Goal: Transaction & Acquisition: Purchase product/service

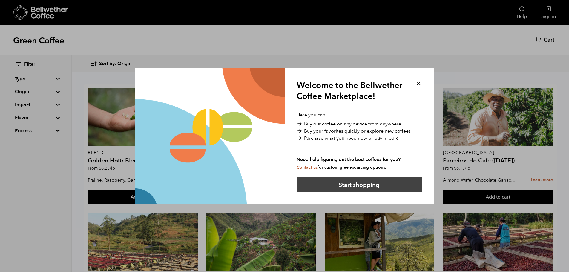
click at [381, 189] on button "Start shopping" at bounding box center [359, 184] width 125 height 15
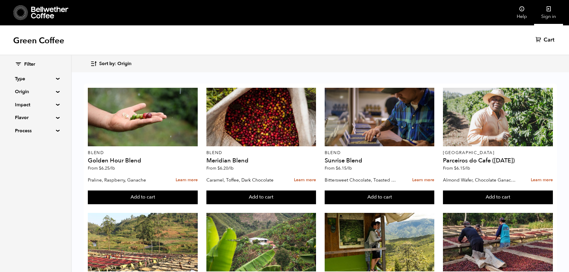
click at [549, 10] on icon at bounding box center [549, 9] width 6 height 6
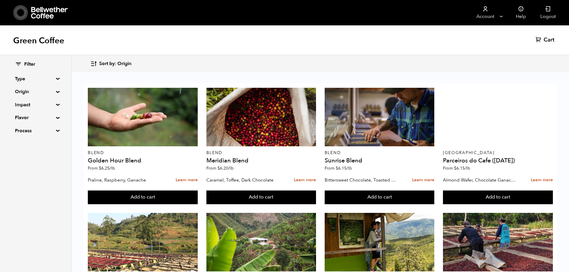
click at [117, 64] on span "Sort by: Origin" at bounding box center [115, 64] width 32 height 7
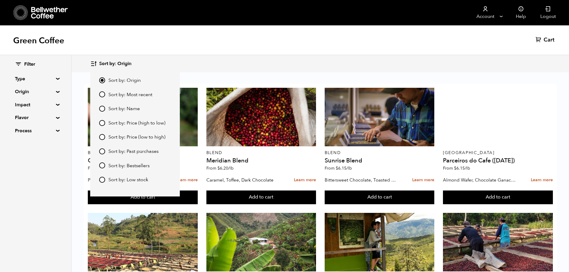
click at [144, 136] on span "Sort by: Price (low to high)" at bounding box center [136, 137] width 57 height 7
click at [105, 136] on input "Sort by: Price (low to high)" at bounding box center [102, 137] width 6 height 6
radio input "true"
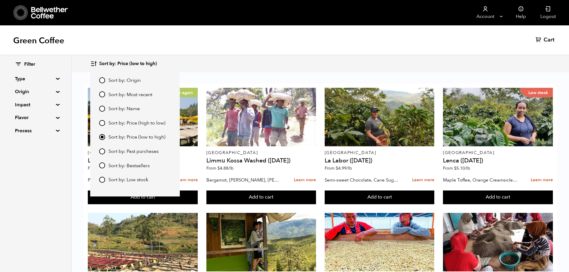
click at [248, 49] on div "Green Coffee Cart (0)" at bounding box center [284, 40] width 569 height 30
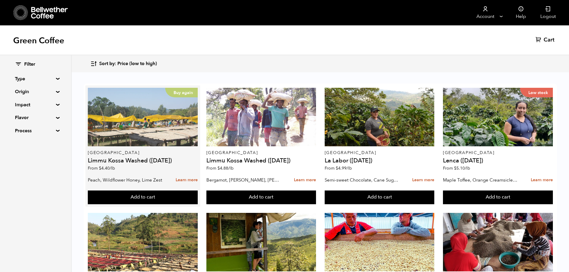
click at [160, 119] on div "Buy again" at bounding box center [143, 117] width 110 height 59
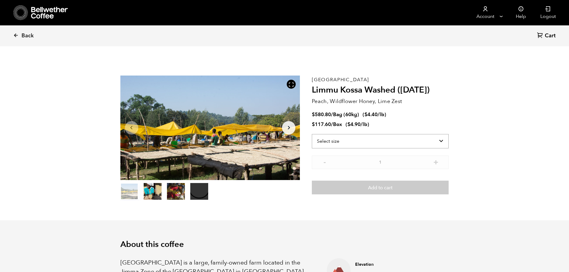
click at [336, 140] on select "Select size Bag (60kg) (132 lbs) Box (24 lbs)" at bounding box center [380, 141] width 137 height 14
select select "bag-3"
click at [312, 134] on select "Select size Bag (60kg) (132 lbs) Box (24 lbs)" at bounding box center [380, 141] width 137 height 14
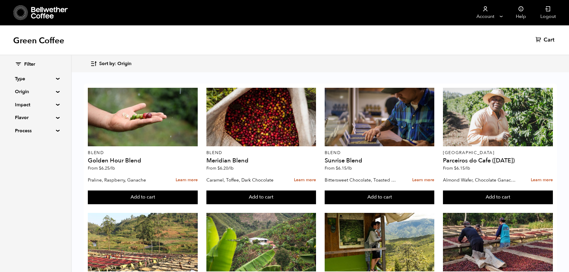
click at [119, 64] on span "Sort by: Origin" at bounding box center [115, 64] width 32 height 7
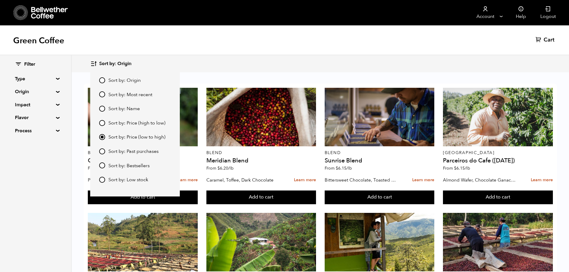
click at [145, 139] on span "Sort by: Price (low to high)" at bounding box center [136, 137] width 57 height 7
click at [105, 139] on input "Sort by: Price (low to high)" at bounding box center [102, 137] width 6 height 6
click at [215, 51] on div "Green Coffee Cart (0)" at bounding box center [284, 40] width 569 height 30
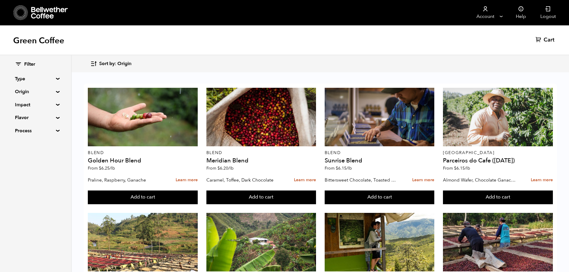
click at [107, 62] on span "Sort by: Origin" at bounding box center [115, 64] width 32 height 7
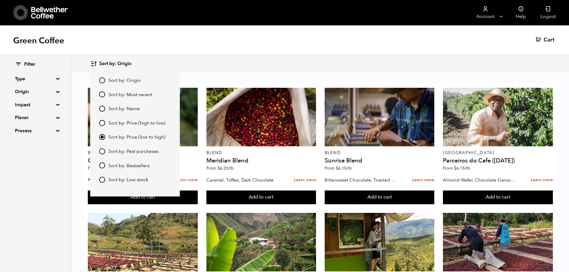
click at [120, 179] on span "Sort by: Low stock" at bounding box center [128, 180] width 40 height 7
click at [105, 179] on input "Sort by: Low stock" at bounding box center [102, 180] width 6 height 6
radio input "true"
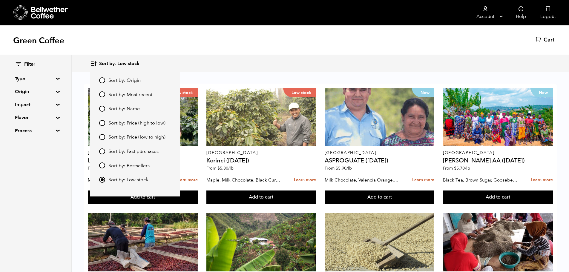
click at [130, 140] on span "Sort by: Price (low to high)" at bounding box center [136, 137] width 57 height 7
click at [105, 140] on input "Sort by: Price (low to high)" at bounding box center [102, 137] width 6 height 6
radio input "true"
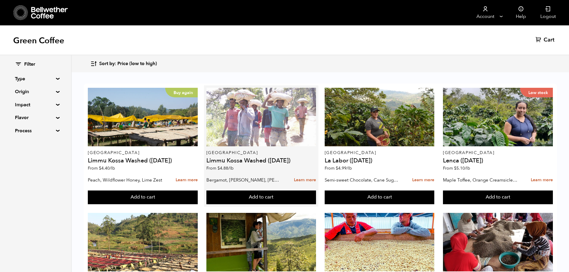
click at [271, 119] on div at bounding box center [261, 117] width 110 height 59
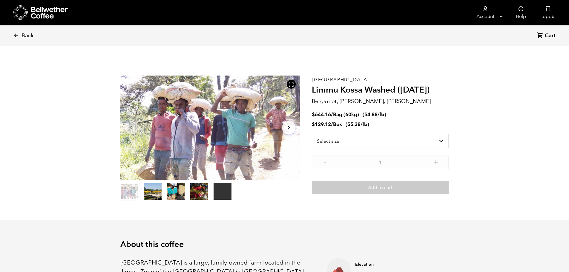
scroll to position [260, 318]
click at [415, 143] on select "Select size Bag (60kg) (132 lbs) Box (24 lbs)" at bounding box center [380, 141] width 137 height 14
select select "bag-3"
click at [312, 134] on select "Select size Bag (60kg) (132 lbs) Box (24 lbs)" at bounding box center [380, 141] width 137 height 14
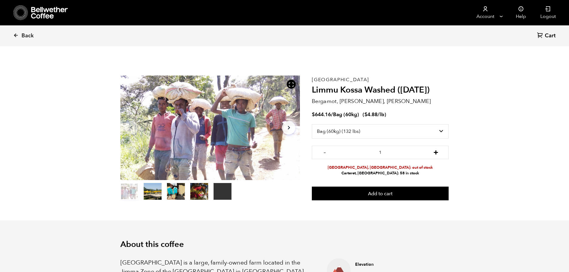
click at [438, 153] on button "+" at bounding box center [435, 152] width 7 height 6
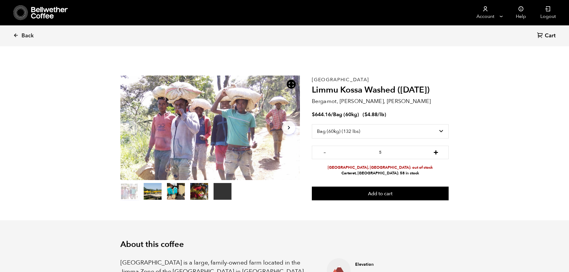
type input "6"
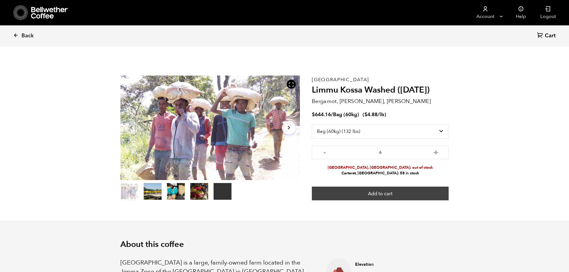
click at [403, 192] on button "Add to cart" at bounding box center [380, 194] width 137 height 14
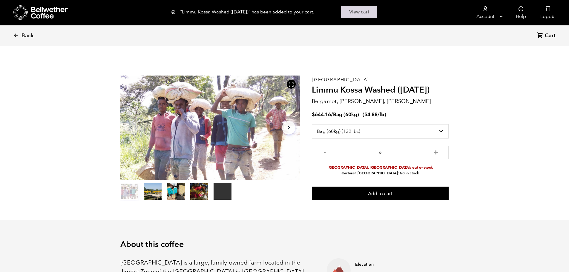
click at [357, 11] on link "View cart" at bounding box center [359, 12] width 36 height 12
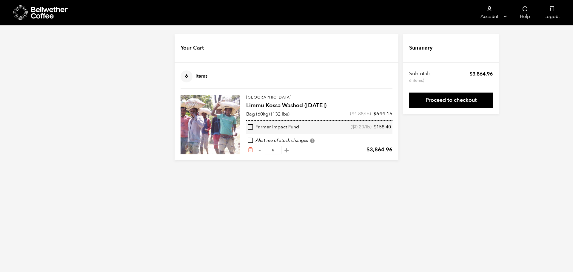
click at [460, 102] on link "Proceed to checkout" at bounding box center [451, 101] width 84 height 16
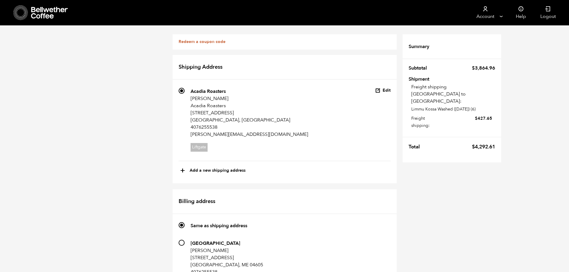
scroll to position [60, 0]
click at [181, 240] on input "215 Trenton [PERSON_NAME] [STREET_ADDRESS] 4076255538 [PERSON_NAME][EMAIL_ADDRE…" at bounding box center [182, 243] width 6 height 6
radio input "true"
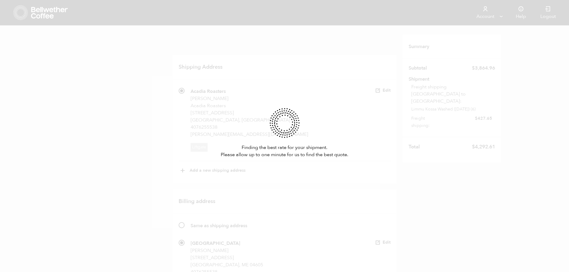
scroll to position [119, 0]
click at [424, 138] on div "Finding the best rate for your shipment. Please allow up to one minute for us t…" at bounding box center [284, 136] width 569 height 272
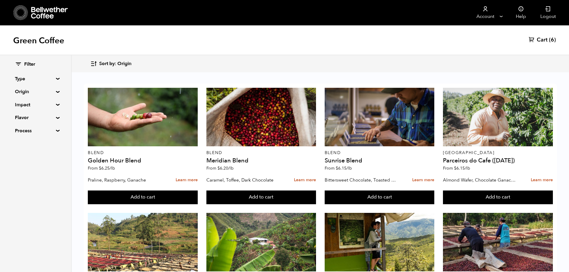
click at [550, 40] on span "(6)" at bounding box center [552, 39] width 7 height 7
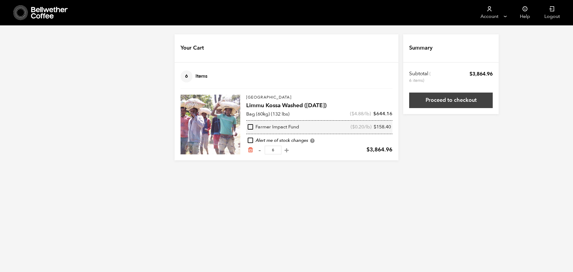
click at [423, 101] on link "Proceed to checkout" at bounding box center [451, 101] width 84 height 16
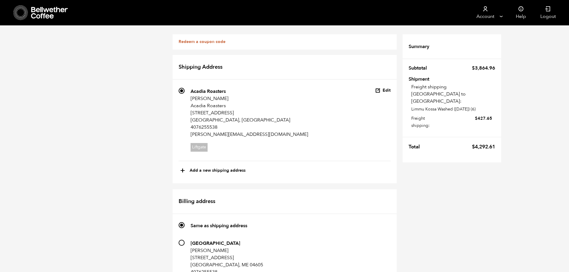
scroll to position [283, 0]
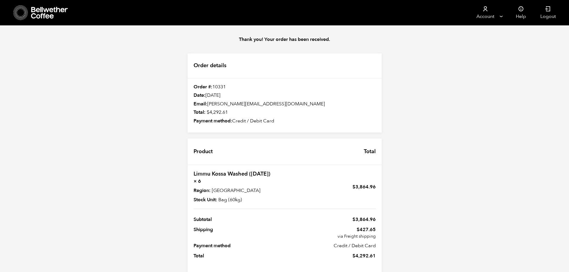
scroll to position [11, 0]
click at [369, 253] on span "$ 4,292.61" at bounding box center [363, 256] width 23 height 7
copy div "$ 4,292.61"
